Goal: Book appointment/travel/reservation

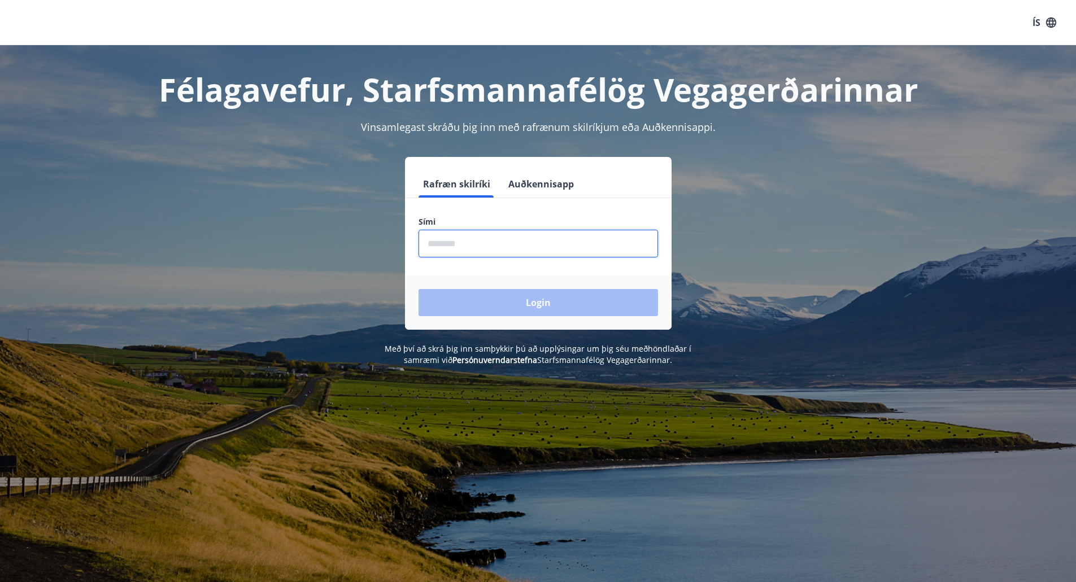
click at [516, 237] on input "phone" at bounding box center [537, 244] width 239 height 28
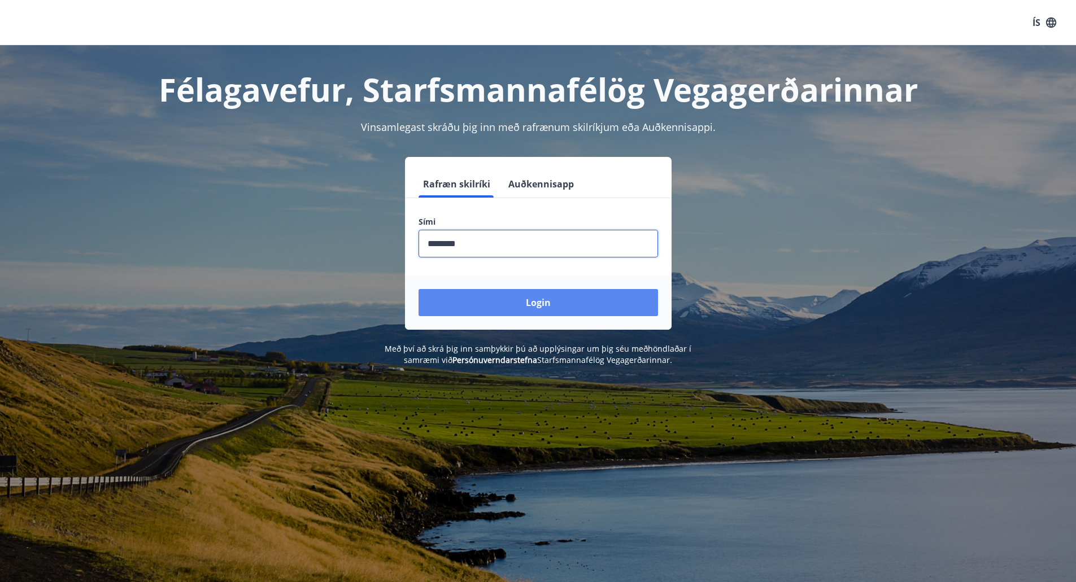
type input "********"
click at [556, 293] on button "Login" at bounding box center [537, 302] width 239 height 27
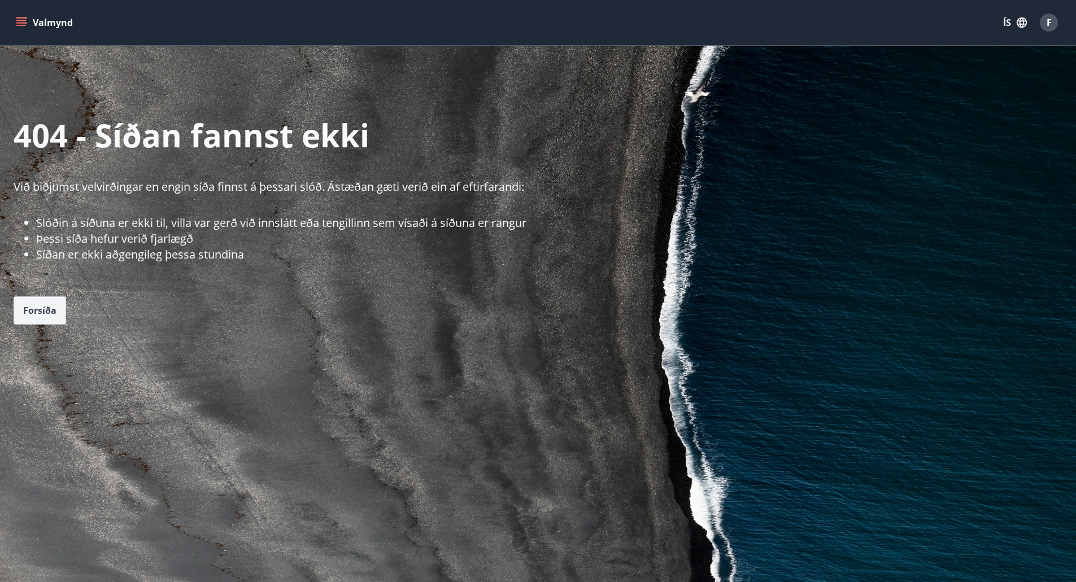
click at [36, 311] on span "Forsíða" at bounding box center [39, 310] width 33 height 12
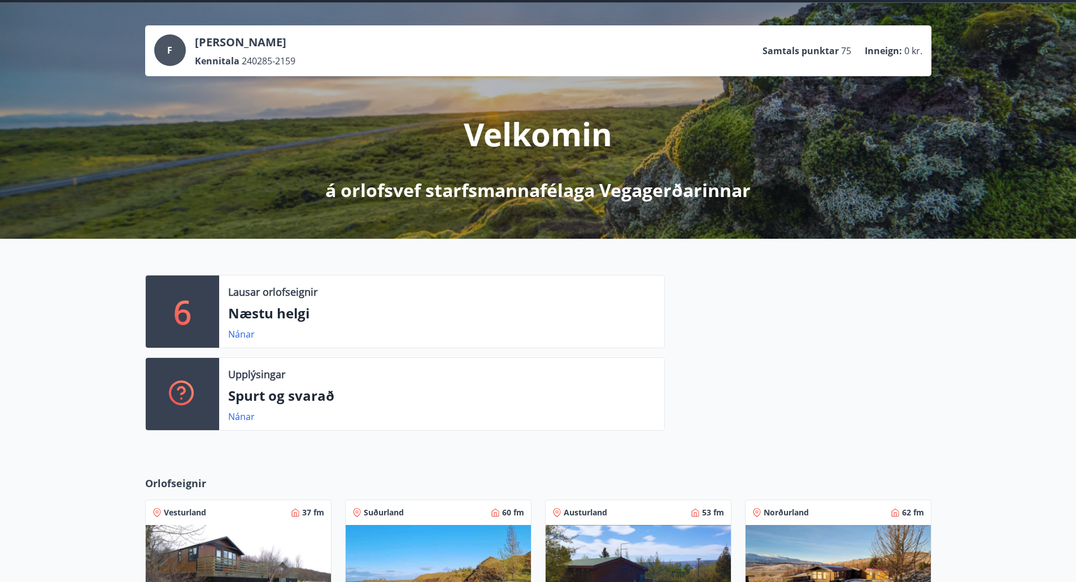
scroll to position [349, 0]
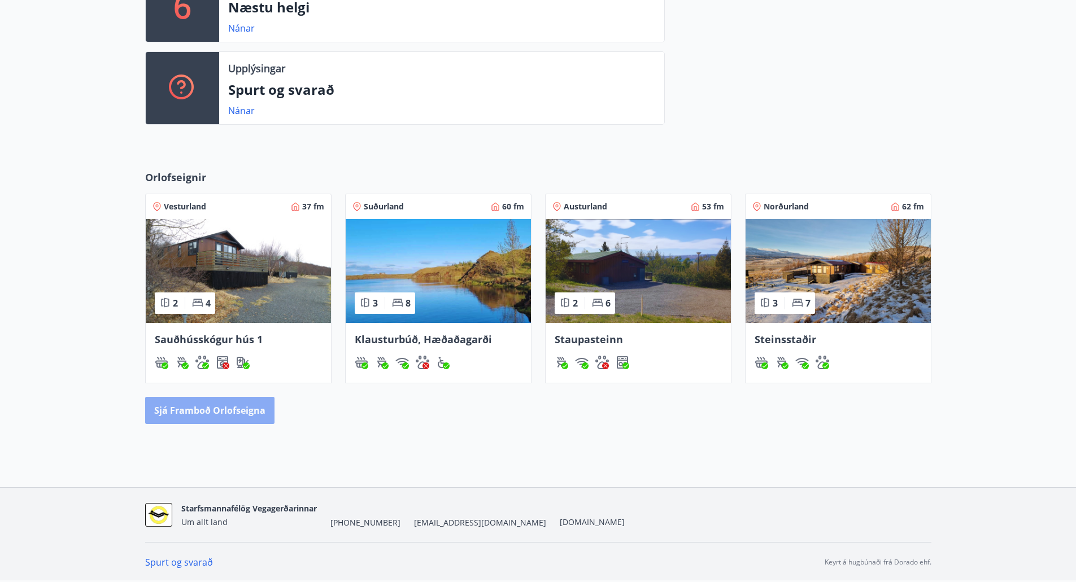
click at [248, 405] on button "Sjá framboð orlofseigna" at bounding box center [209, 410] width 129 height 27
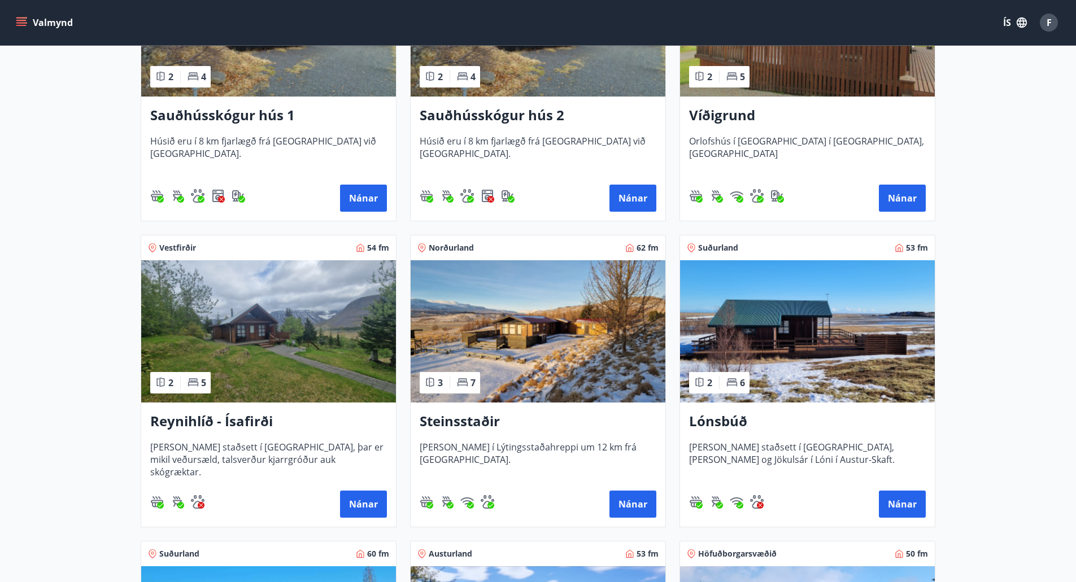
scroll to position [335, 0]
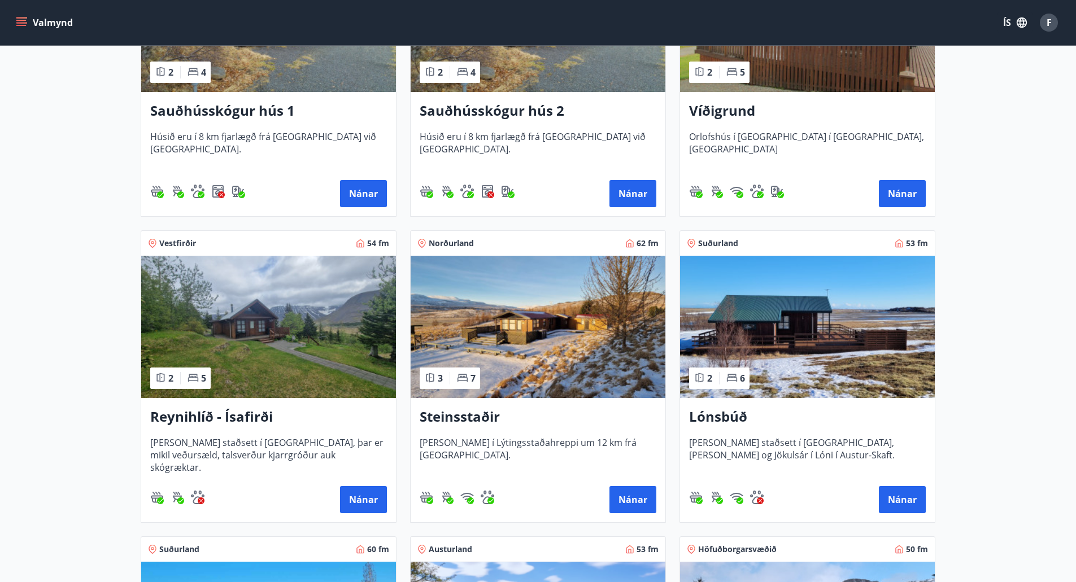
click at [303, 372] on img at bounding box center [268, 327] width 255 height 142
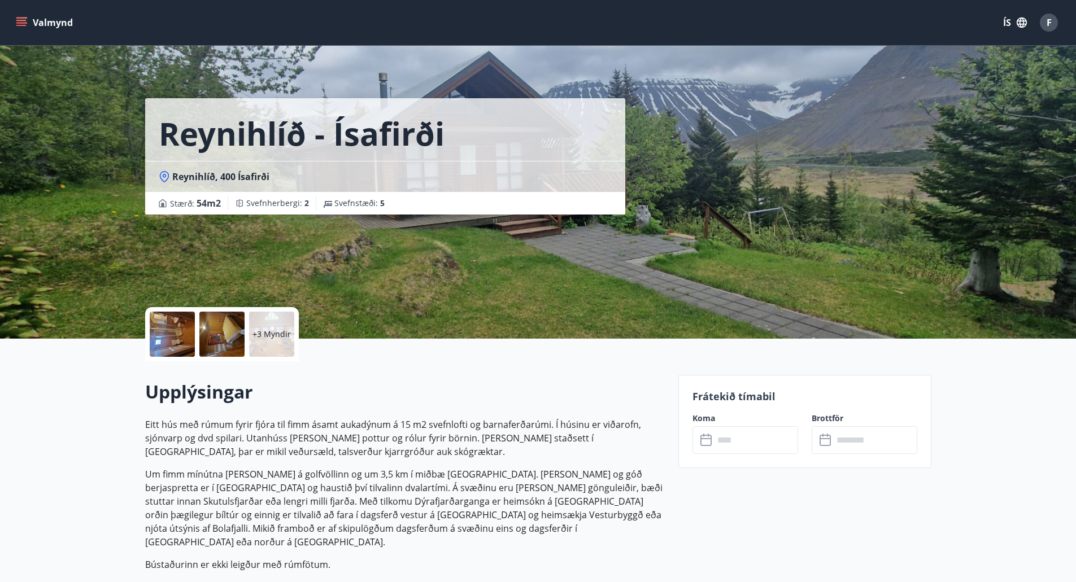
click at [34, 23] on button "Valmynd" at bounding box center [46, 22] width 64 height 20
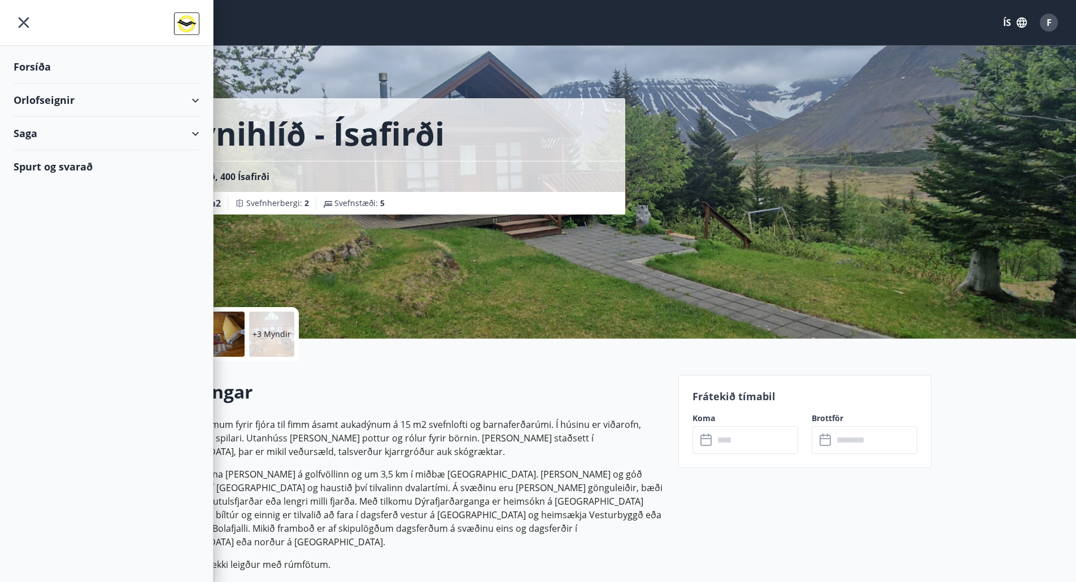
click at [200, 99] on icon at bounding box center [196, 101] width 14 height 14
click at [49, 152] on div "Bókunardagatal" at bounding box center [107, 153] width 168 height 24
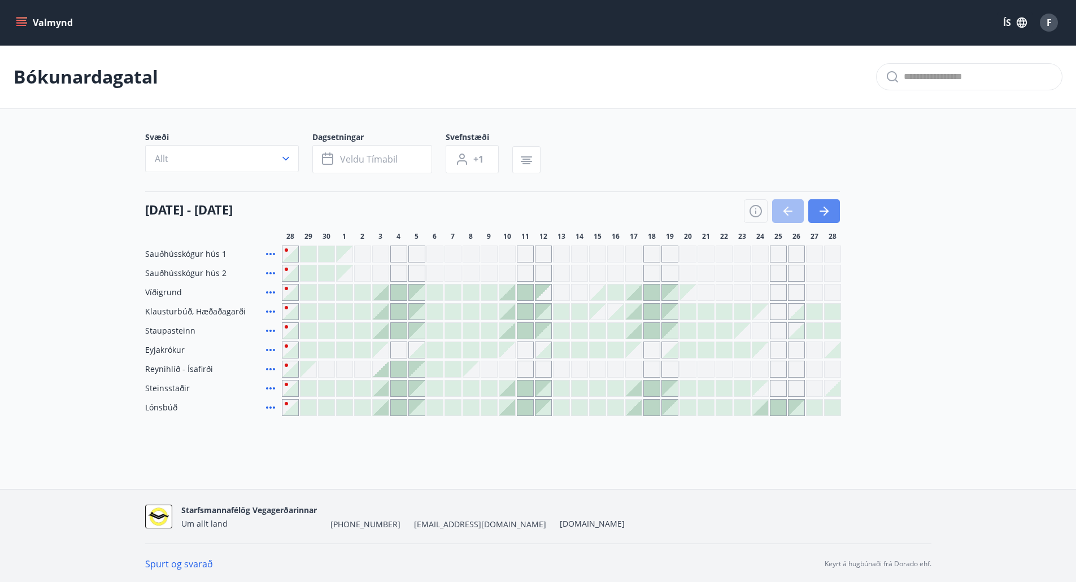
click at [828, 216] on icon "button" at bounding box center [824, 211] width 14 height 14
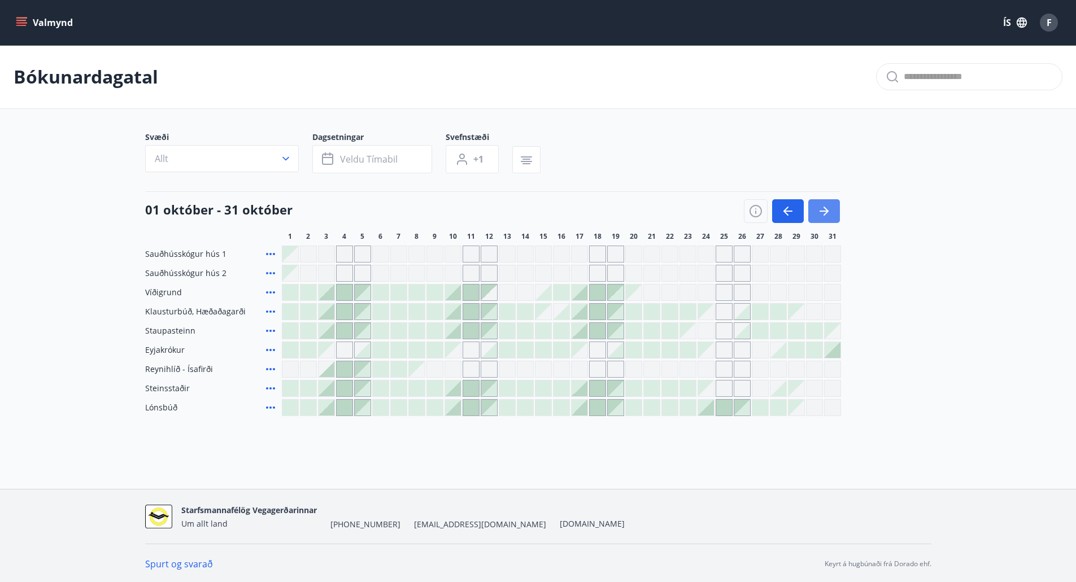
click at [828, 216] on icon "button" at bounding box center [824, 211] width 14 height 14
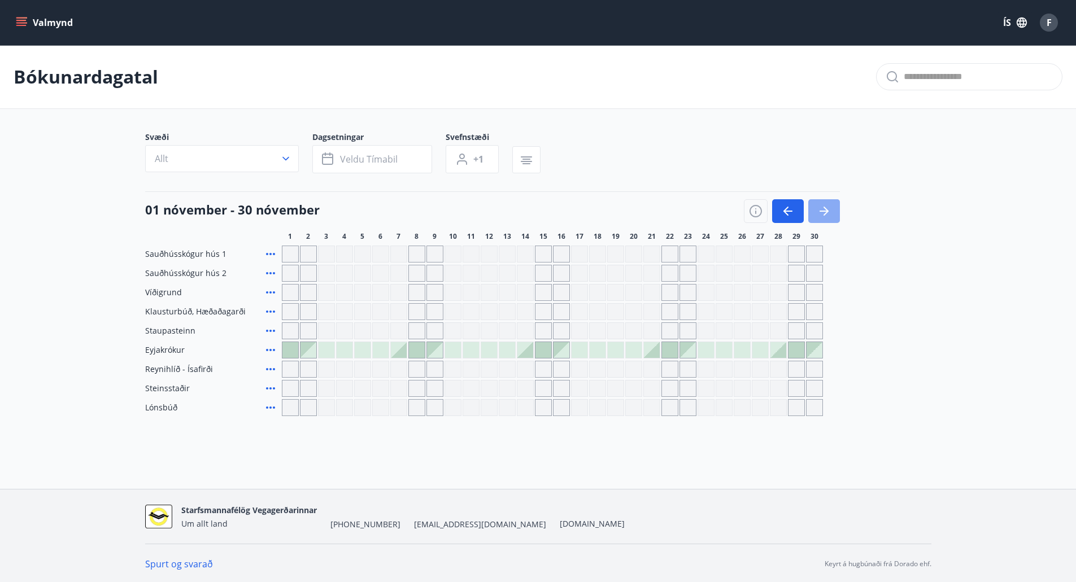
click at [828, 216] on icon "button" at bounding box center [824, 211] width 14 height 14
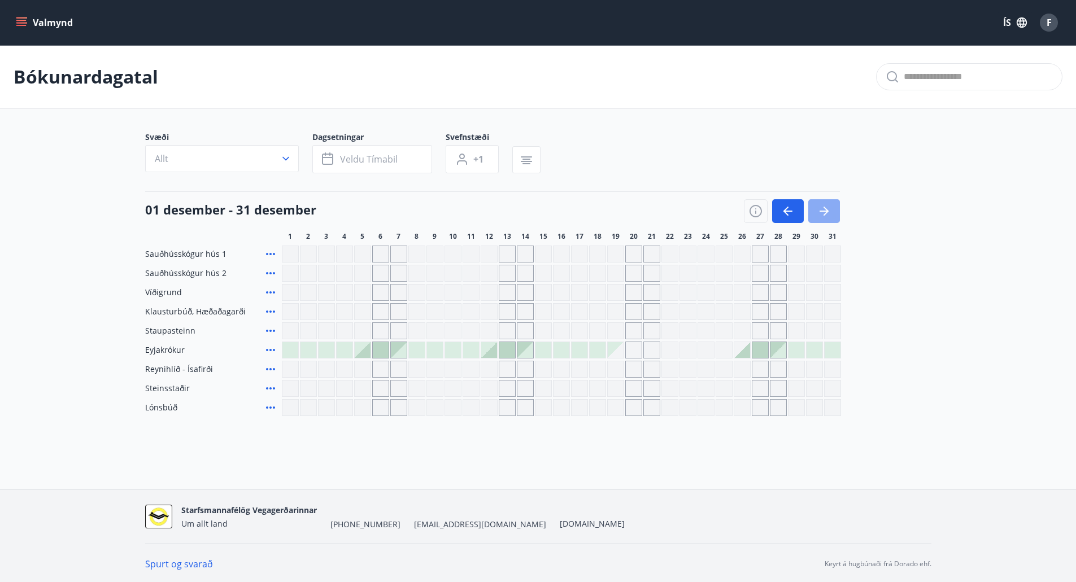
click at [828, 216] on icon "button" at bounding box center [824, 211] width 14 height 14
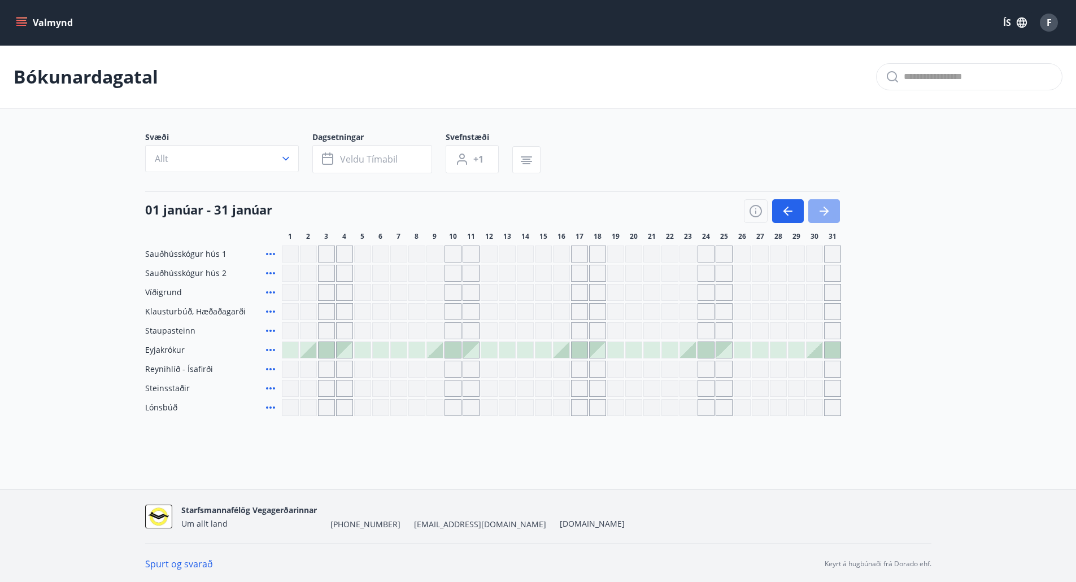
click at [828, 216] on icon "button" at bounding box center [824, 211] width 14 height 14
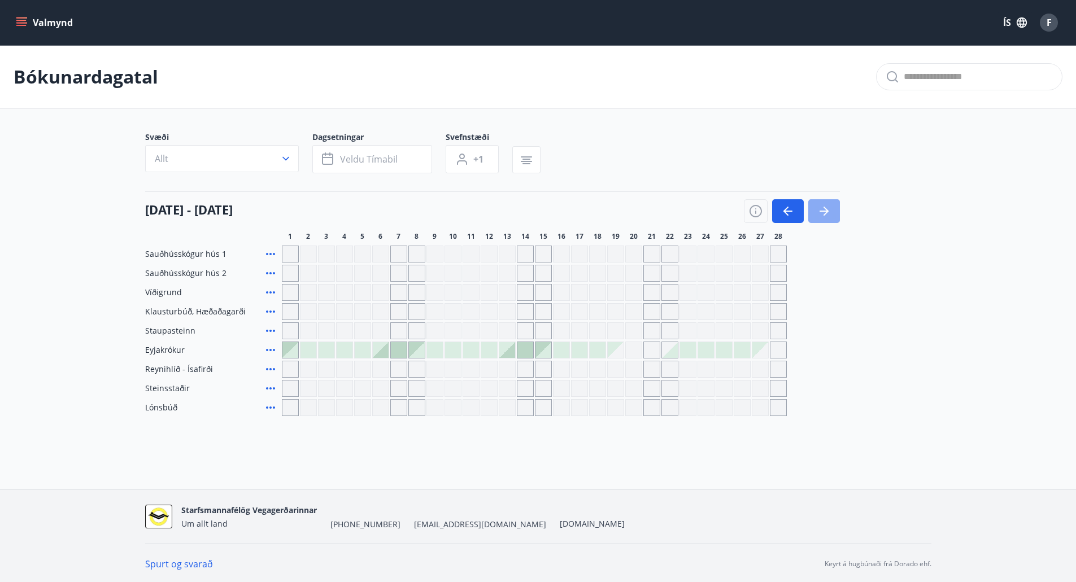
click at [828, 216] on icon "button" at bounding box center [824, 211] width 14 height 14
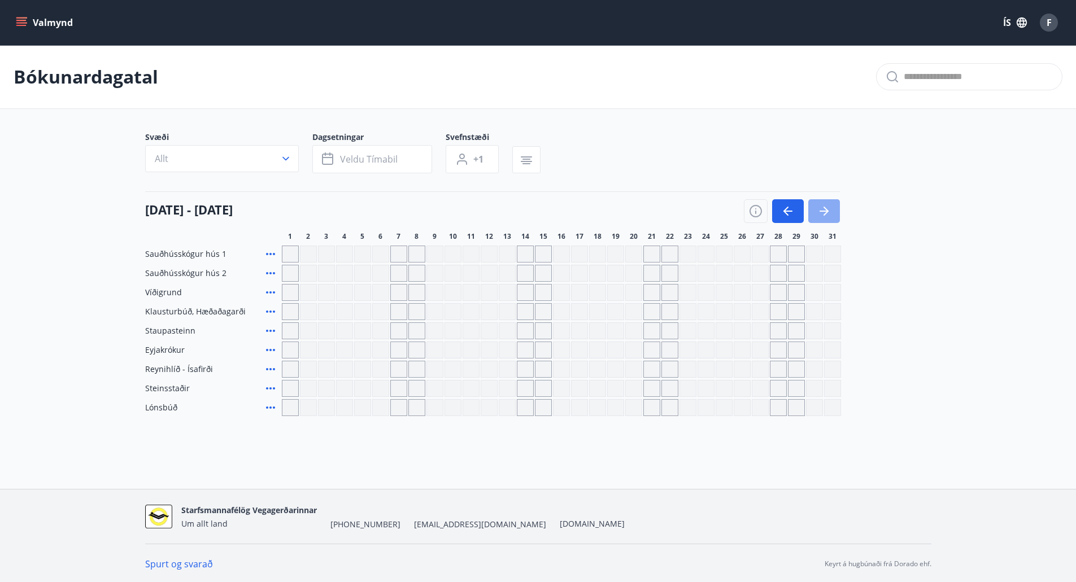
click at [828, 216] on icon "button" at bounding box center [824, 211] width 14 height 14
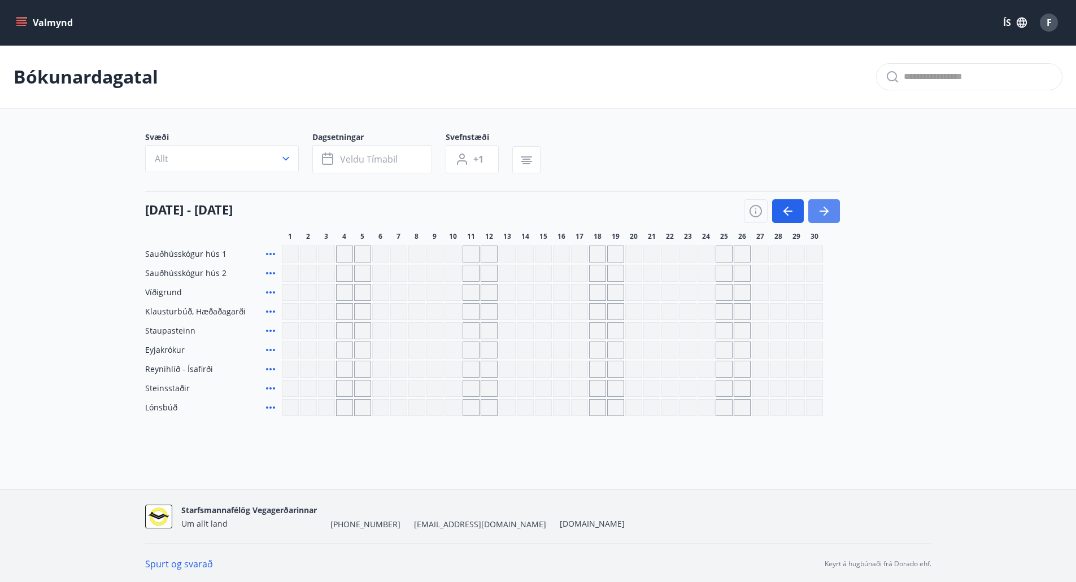
click at [828, 216] on icon "button" at bounding box center [824, 211] width 14 height 14
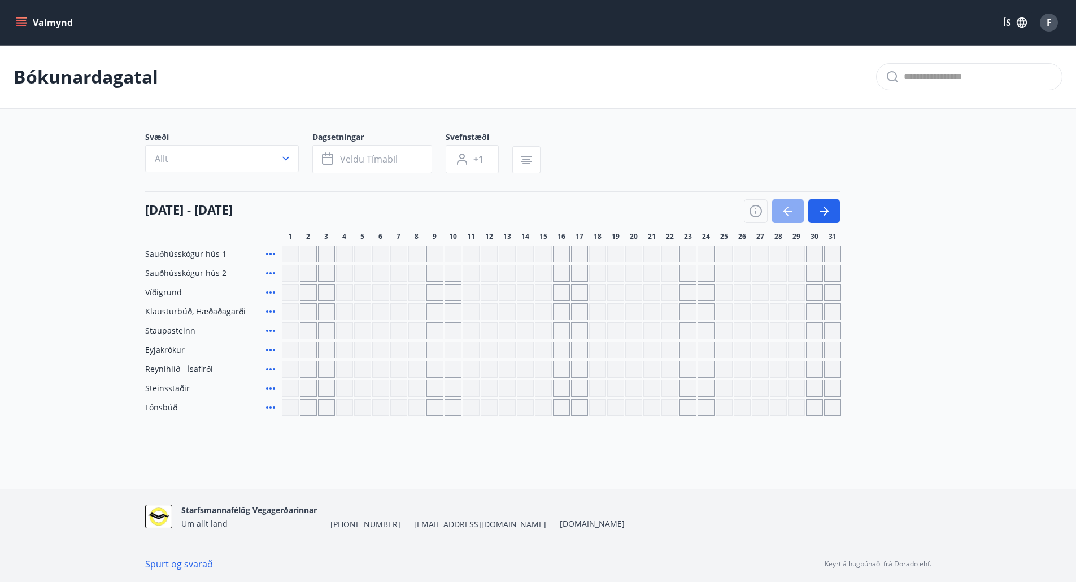
click at [781, 216] on icon "button" at bounding box center [788, 211] width 14 height 14
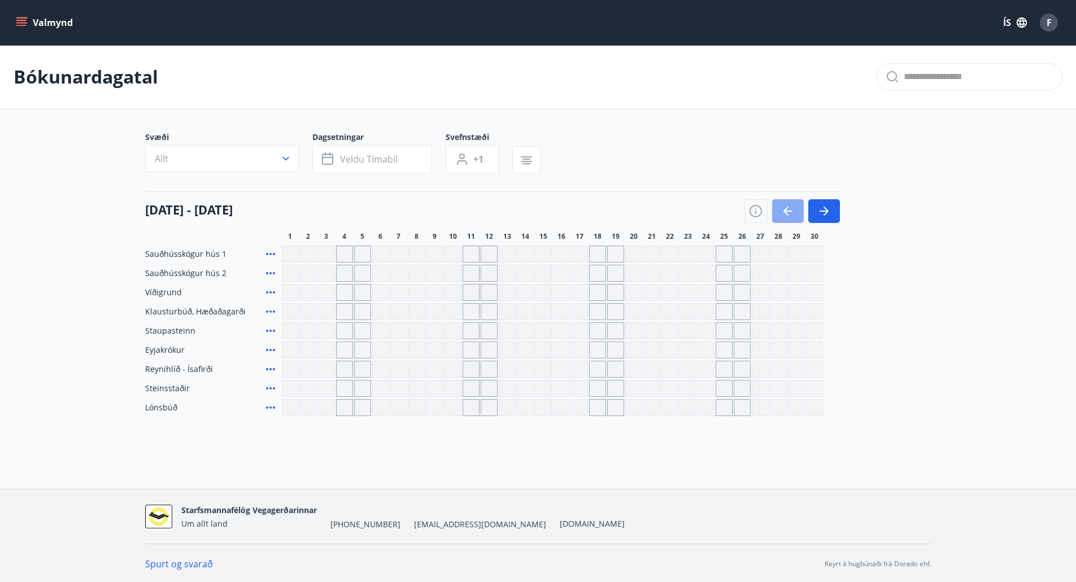
click at [781, 216] on icon "button" at bounding box center [788, 211] width 14 height 14
